Goal: Task Accomplishment & Management: Manage account settings

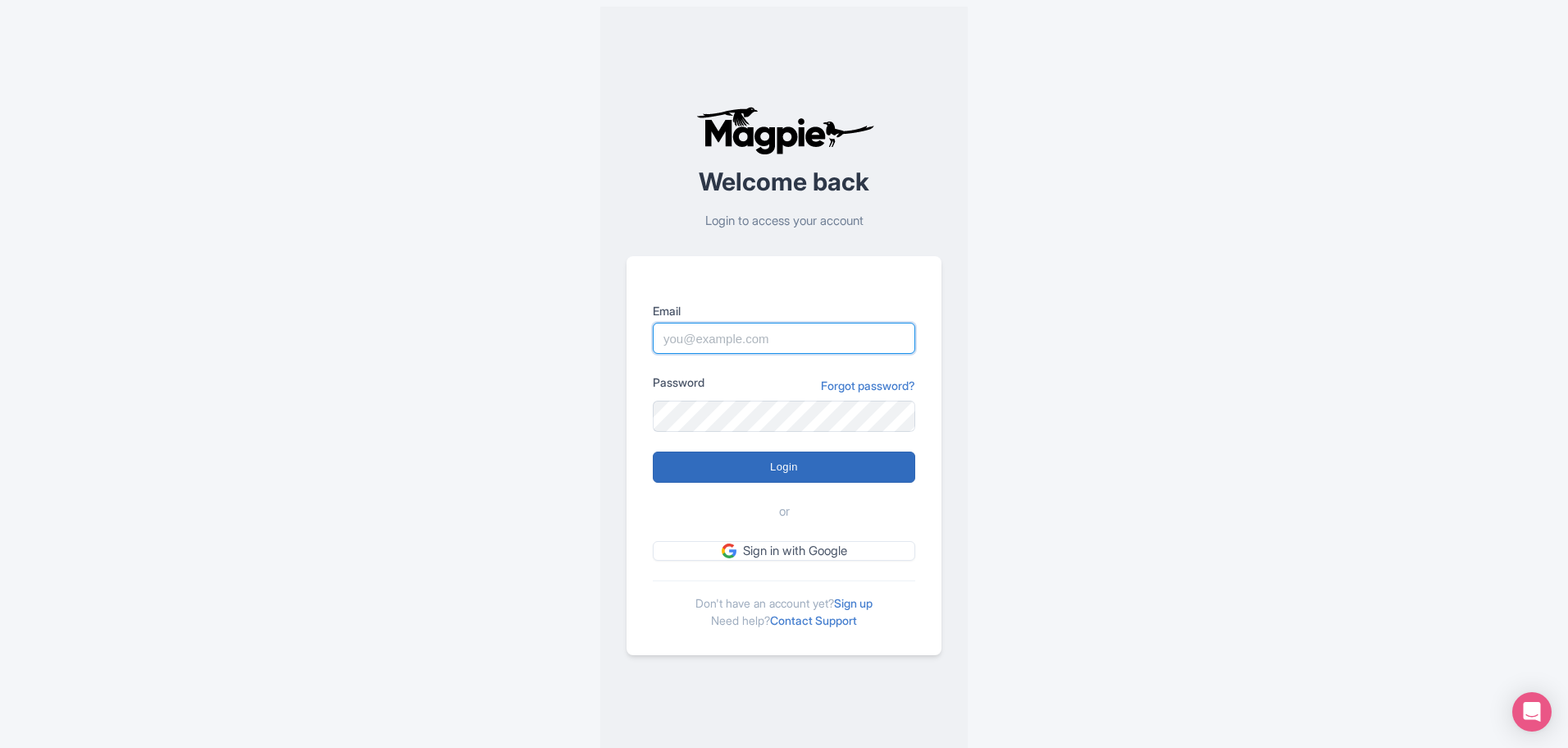
type input "[PERSON_NAME][EMAIL_ADDRESS][DOMAIN_NAME]"
click at [835, 432] on input "Login" at bounding box center [784, 467] width 262 height 32
type input "Logging in..."
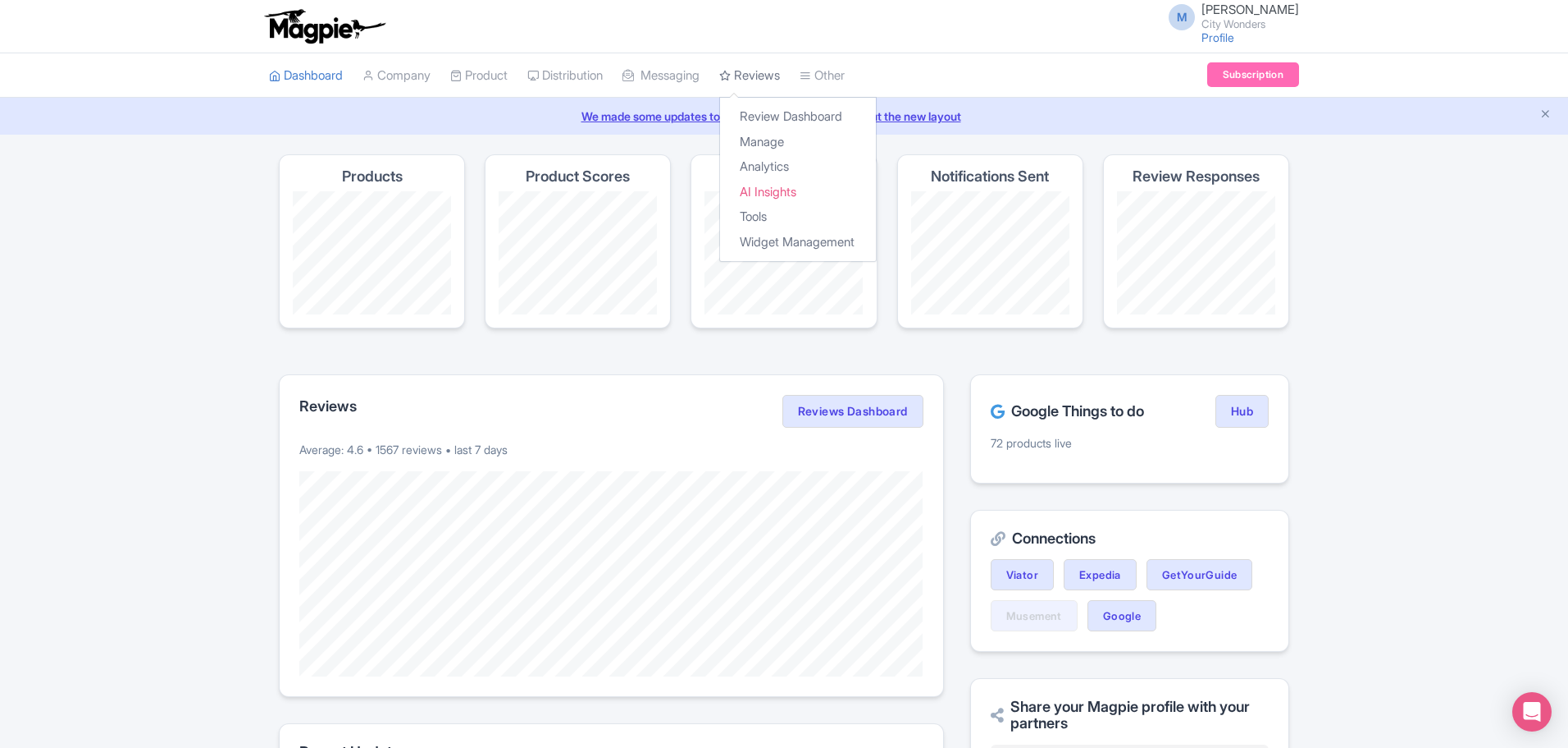
click at [774, 80] on link "Reviews" at bounding box center [749, 76] width 61 height 45
click at [785, 119] on link "Review Dashboard" at bounding box center [798, 117] width 156 height 25
